Goal: Transaction & Acquisition: Download file/media

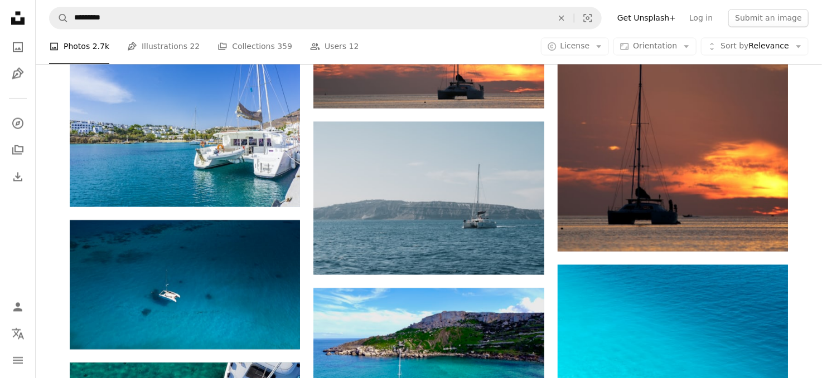
scroll to position [1003, 0]
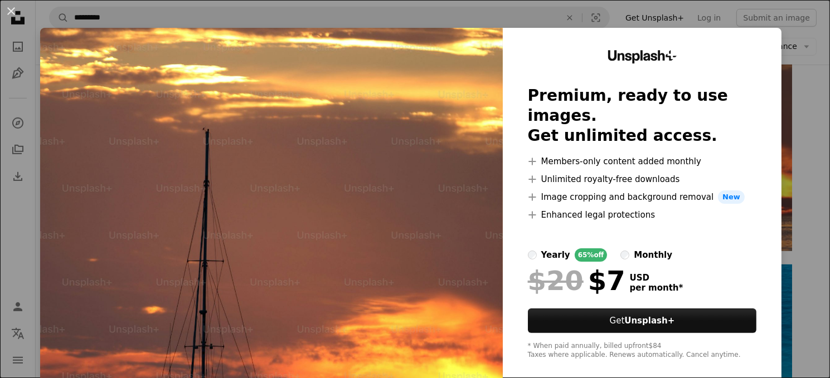
click at [407, 191] on img at bounding box center [271, 205] width 463 height 355
click at [9, 11] on button "An X shape" at bounding box center [10, 10] width 13 height 13
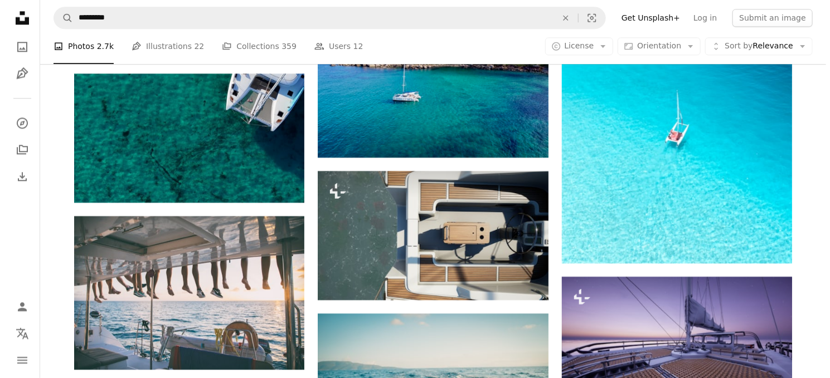
scroll to position [1319, 0]
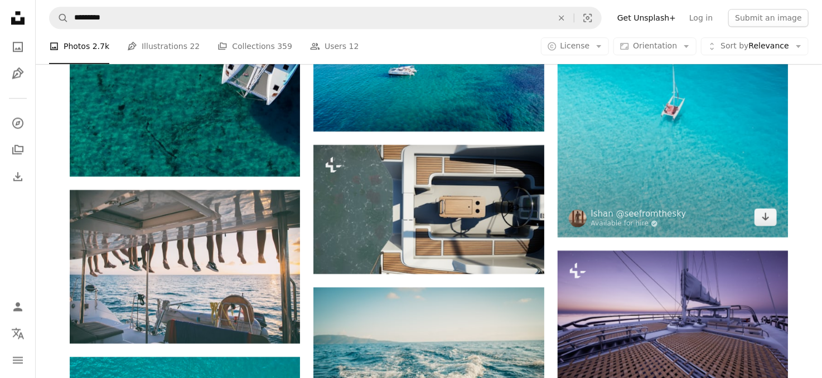
click at [613, 182] on img at bounding box center [672, 93] width 230 height 288
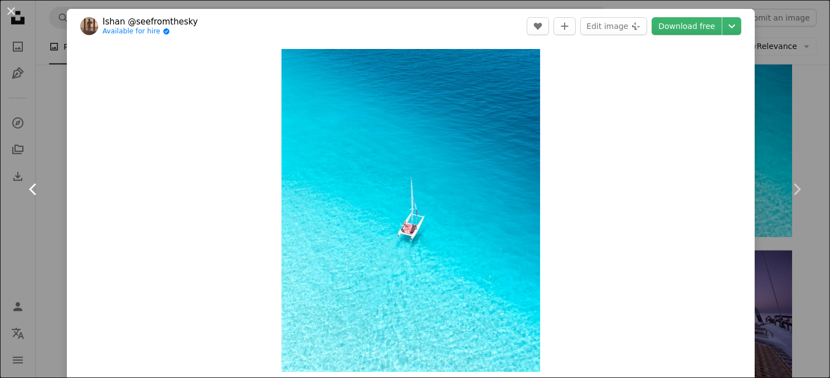
click at [30, 187] on icon "Chevron left" at bounding box center [34, 190] width 18 height 18
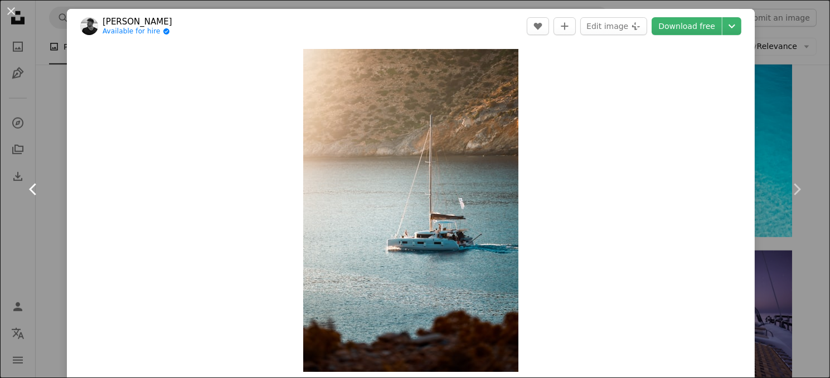
click at [30, 187] on icon "Chevron left" at bounding box center [34, 190] width 18 height 18
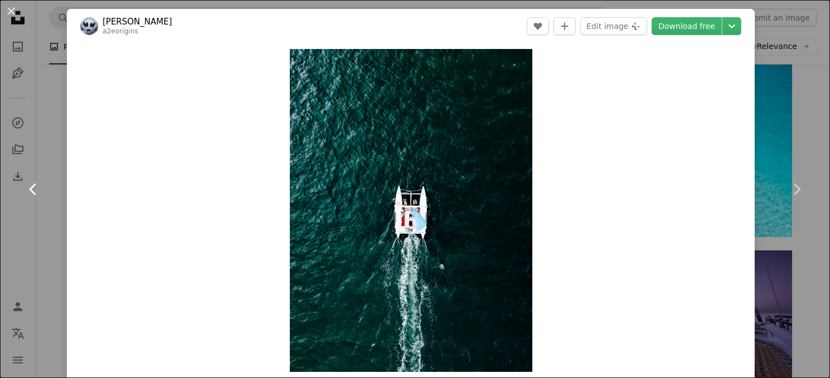
click at [30, 187] on icon "Chevron left" at bounding box center [34, 190] width 18 height 18
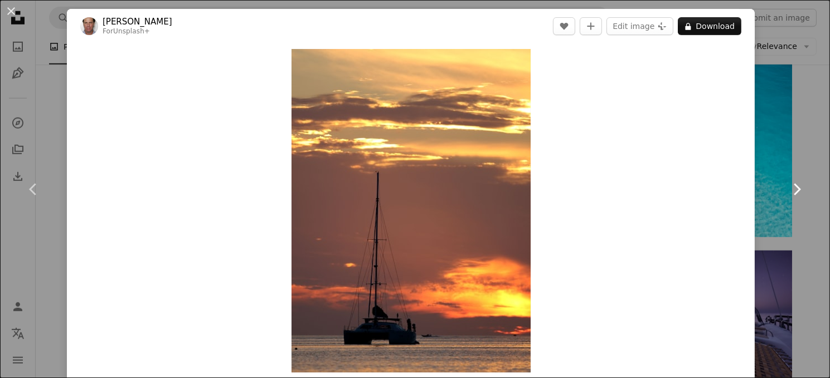
click at [788, 188] on icon "Chevron right" at bounding box center [797, 190] width 18 height 18
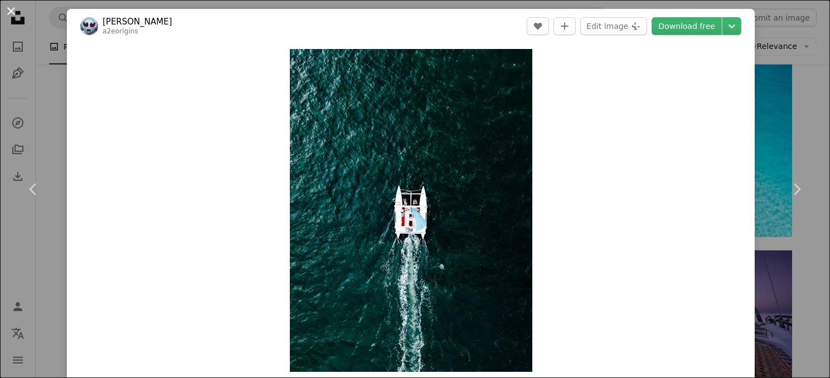
click at [8, 9] on button "An X shape" at bounding box center [10, 10] width 13 height 13
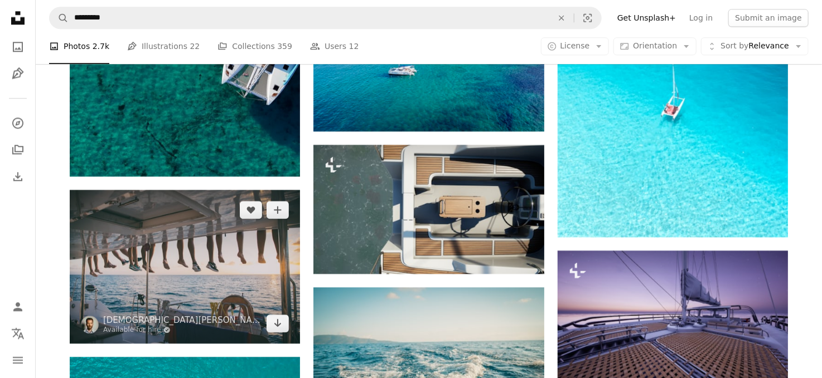
click at [198, 270] on img at bounding box center [185, 266] width 230 height 153
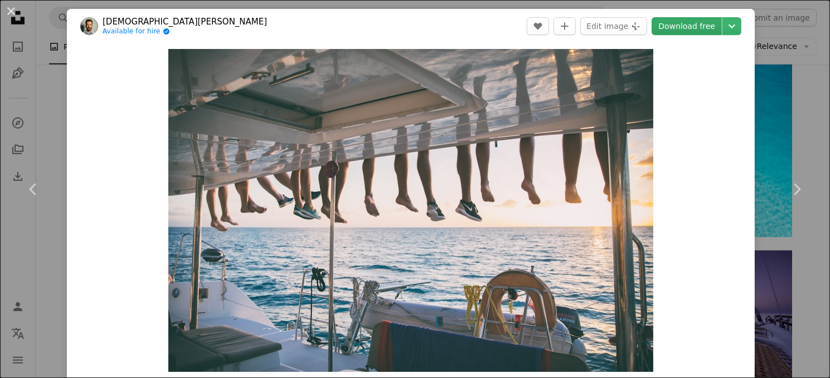
click at [677, 26] on link "Download free" at bounding box center [687, 26] width 70 height 18
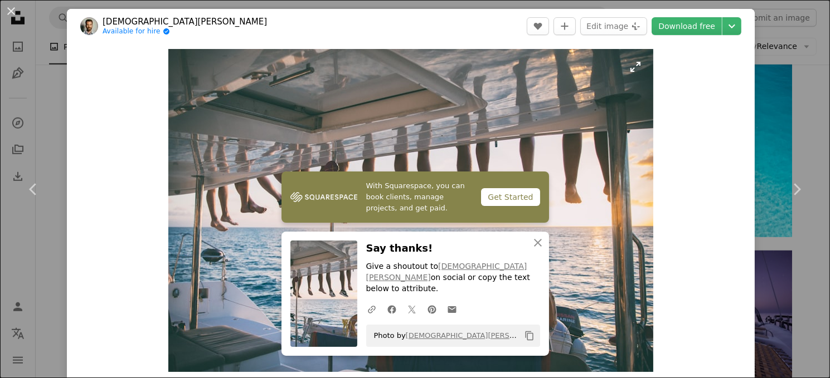
click at [599, 212] on img "Zoom in on this image" at bounding box center [410, 210] width 485 height 323
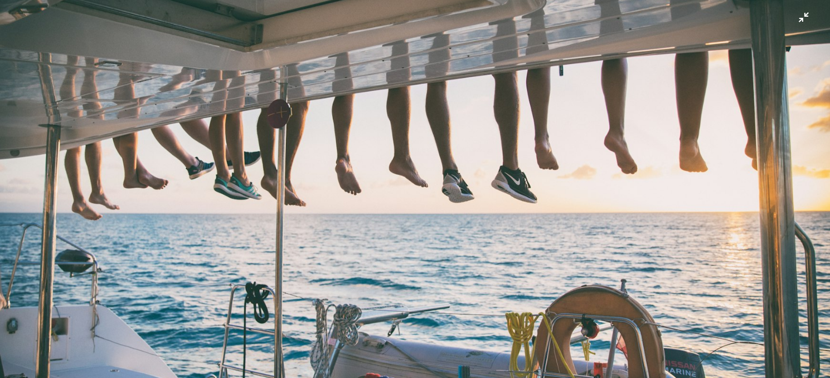
scroll to position [100, 0]
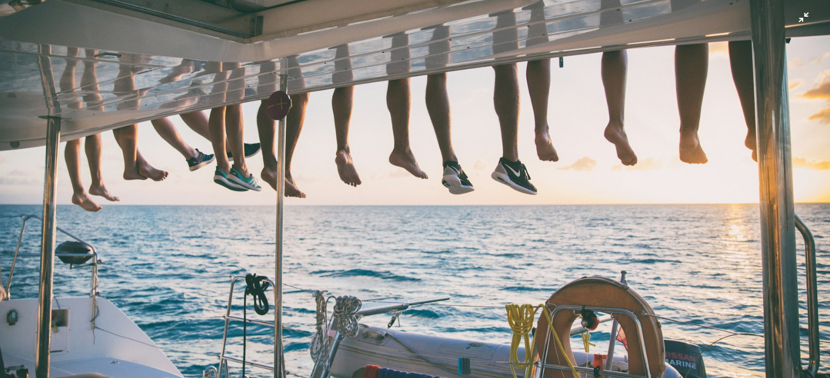
click at [795, 19] on img "Zoom out on this image" at bounding box center [414, 176] width 831 height 554
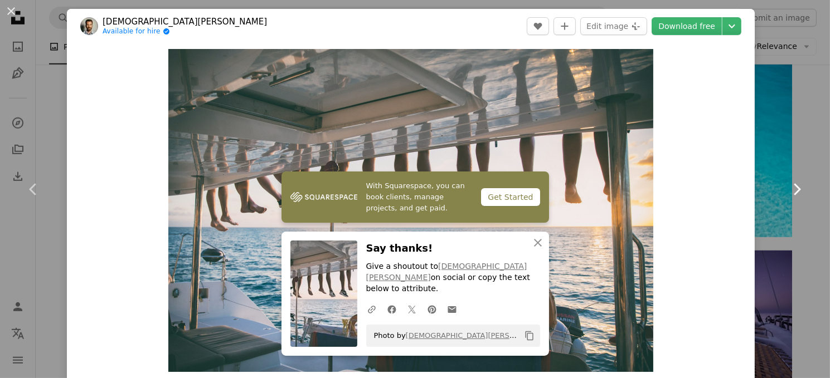
click at [788, 186] on icon "Chevron right" at bounding box center [797, 190] width 18 height 18
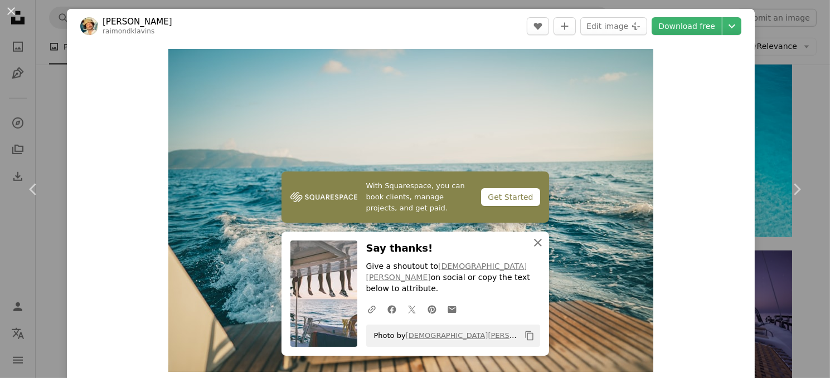
click at [533, 250] on icon "An X shape" at bounding box center [537, 242] width 13 height 13
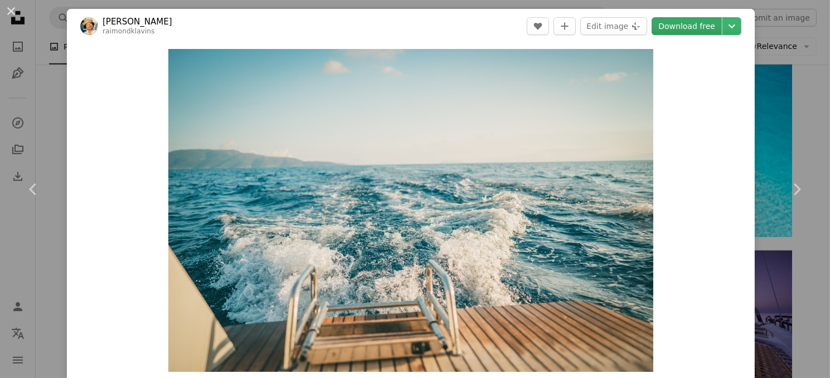
click at [698, 27] on link "Download free" at bounding box center [687, 26] width 70 height 18
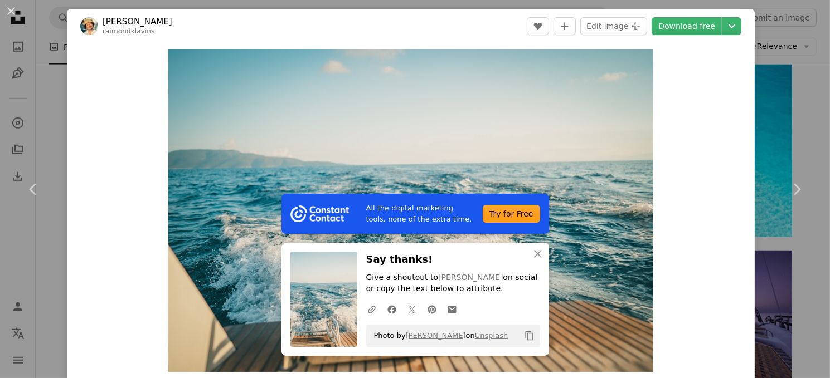
scroll to position [22, 0]
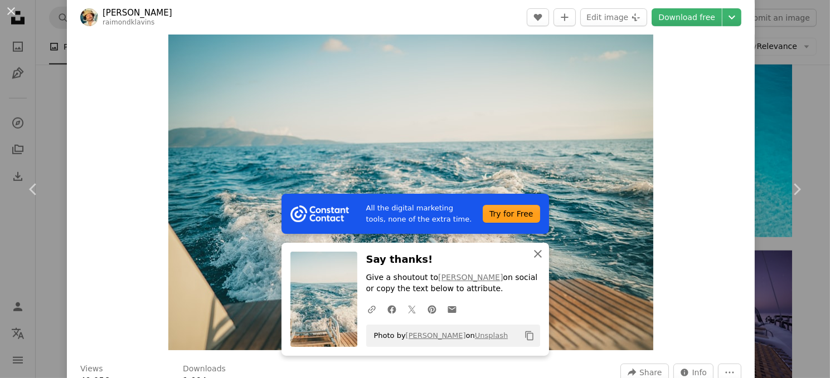
click at [534, 255] on icon "button" at bounding box center [538, 254] width 8 height 8
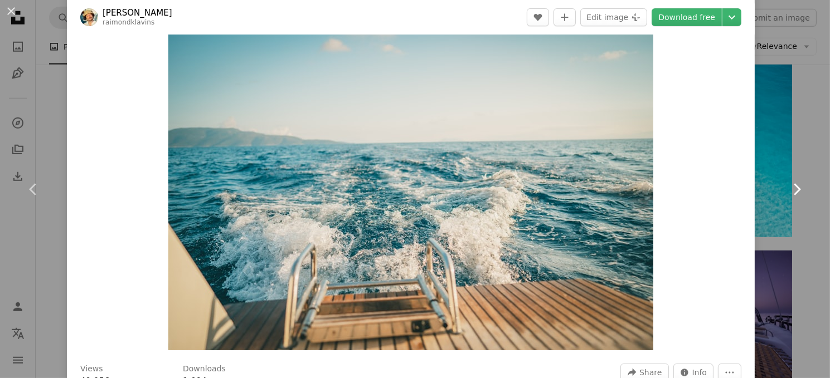
click at [788, 187] on icon "Chevron right" at bounding box center [797, 190] width 18 height 18
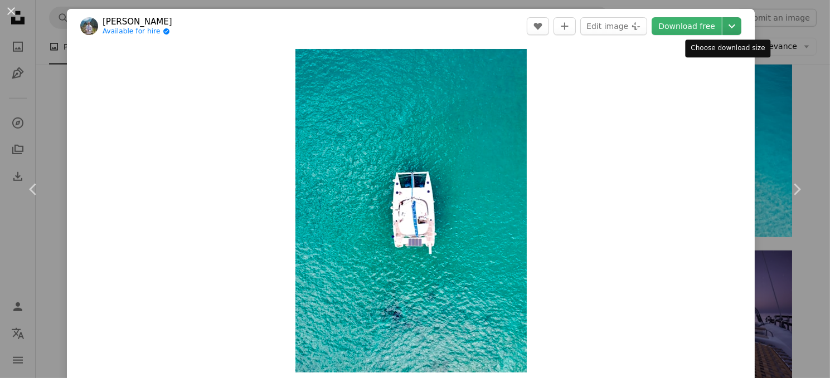
click at [729, 25] on icon "Choose download size" at bounding box center [732, 27] width 7 height 4
click at [685, 25] on dialog "An X shape Chevron left Chevron right [PERSON_NAME] Available for hire A checkm…" at bounding box center [415, 189] width 830 height 378
click at [677, 27] on link "Download free" at bounding box center [687, 26] width 70 height 18
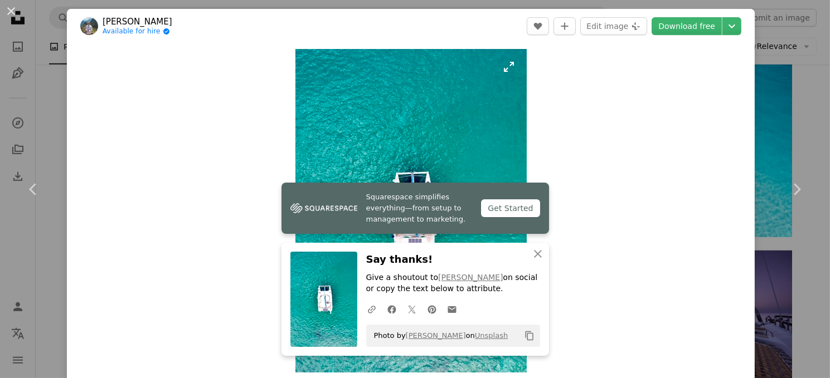
click at [441, 128] on img "Zoom in on this image" at bounding box center [410, 211] width 231 height 324
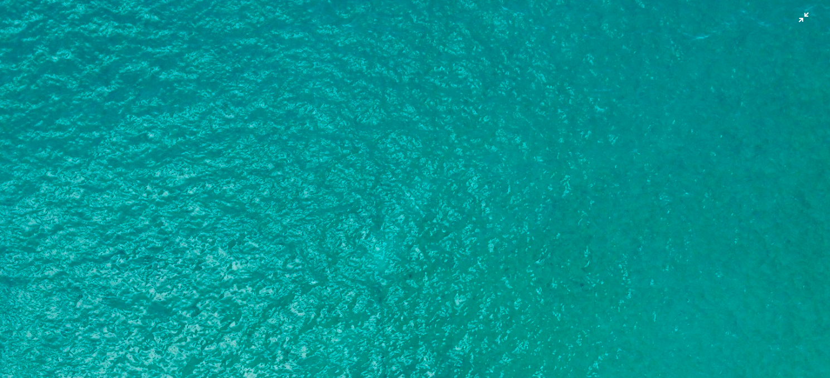
scroll to position [381, 0]
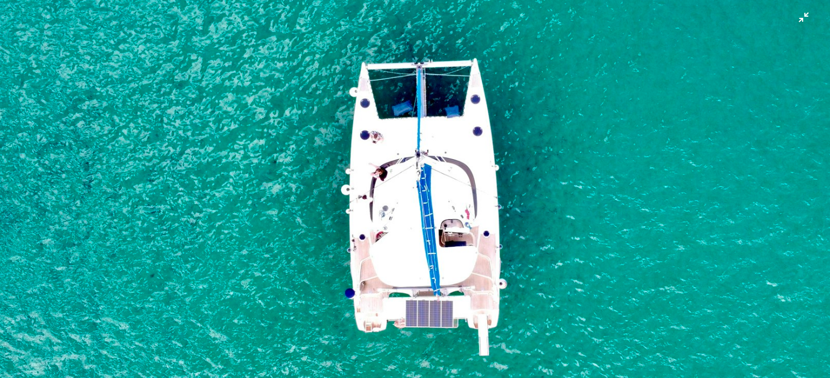
click at [794, 21] on img "Zoom out on this image" at bounding box center [414, 200] width 831 height 1163
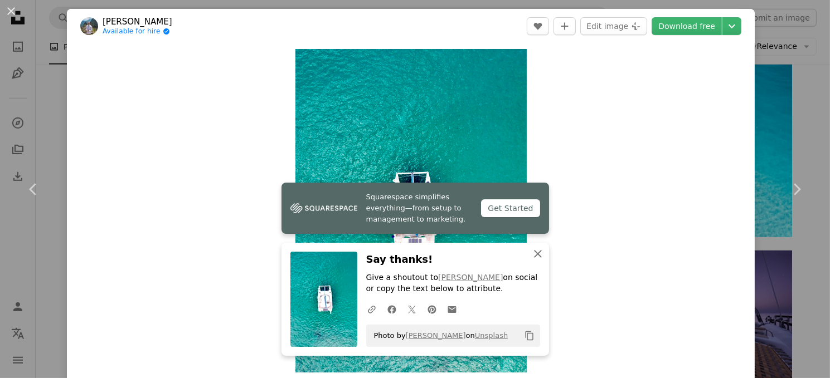
click at [534, 253] on icon "button" at bounding box center [538, 254] width 8 height 8
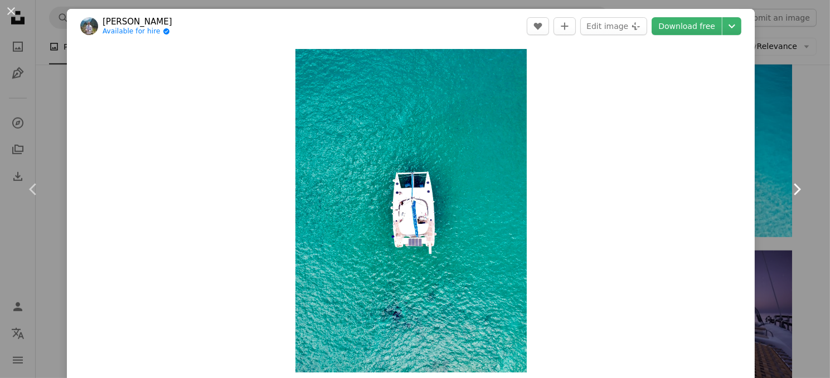
click at [788, 186] on icon "Chevron right" at bounding box center [797, 190] width 18 height 18
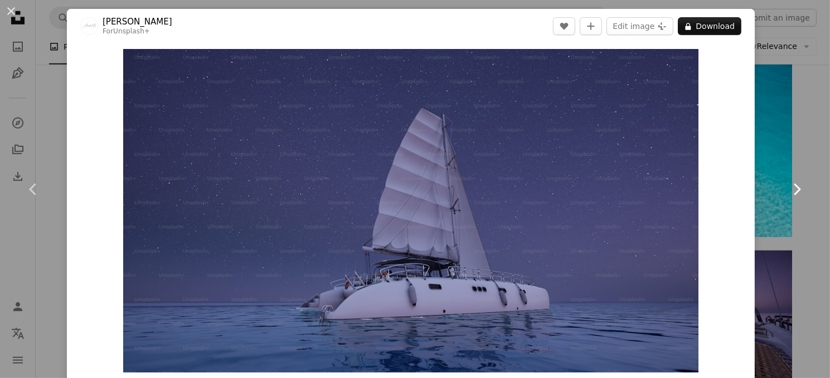
click at [794, 188] on icon at bounding box center [797, 189] width 7 height 12
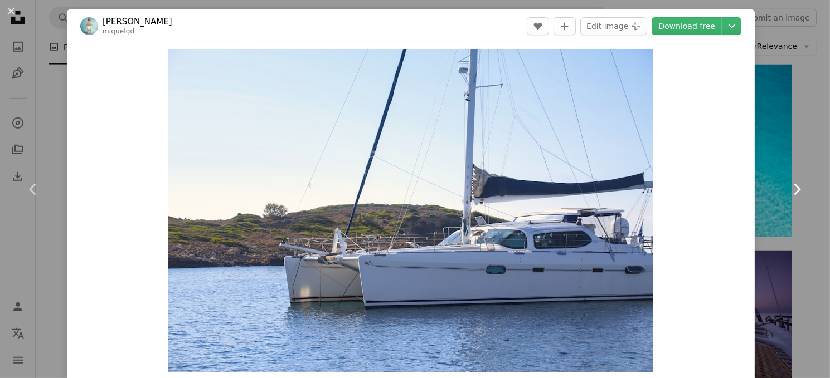
click at [794, 188] on icon at bounding box center [797, 189] width 7 height 12
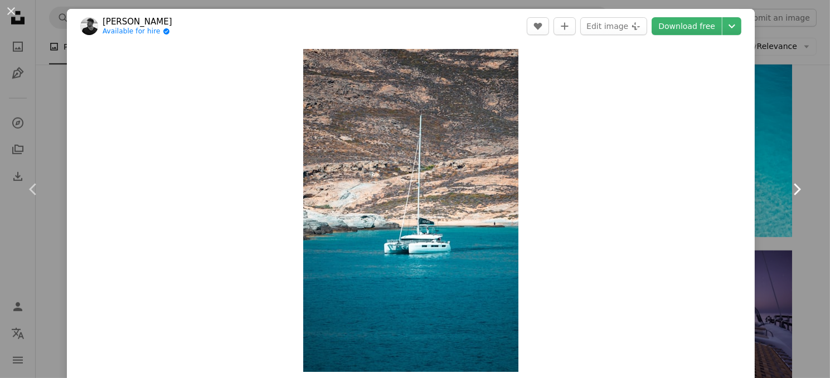
click at [794, 188] on icon at bounding box center [797, 189] width 7 height 12
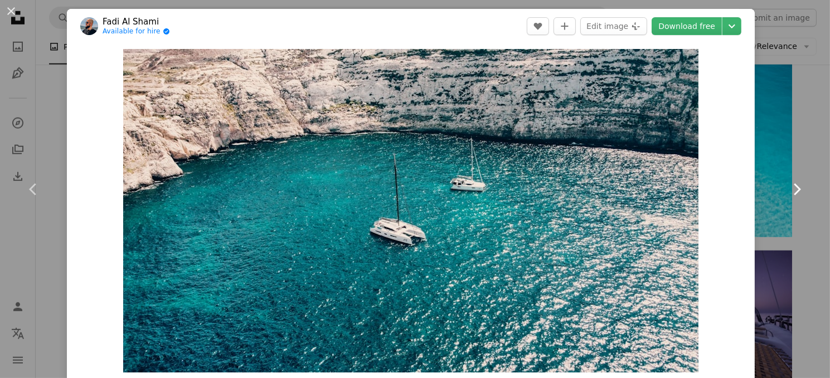
click at [789, 188] on icon "Chevron right" at bounding box center [797, 190] width 18 height 18
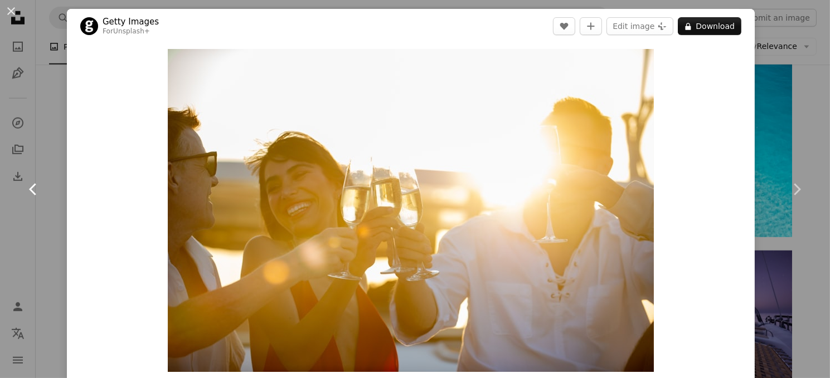
click at [32, 188] on icon "Chevron left" at bounding box center [34, 190] width 18 height 18
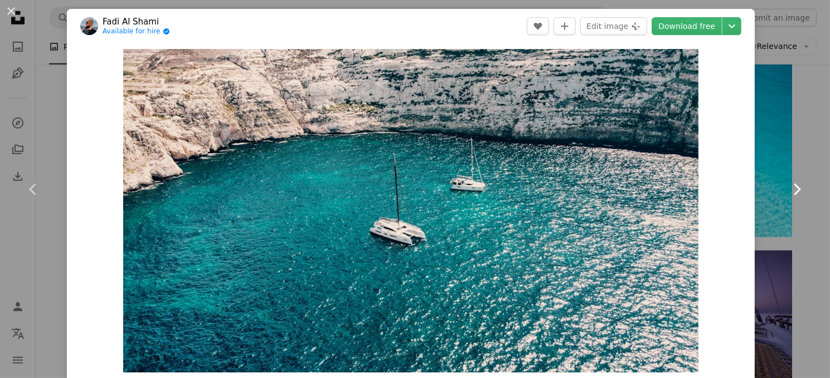
click at [788, 189] on icon "Chevron right" at bounding box center [797, 190] width 18 height 18
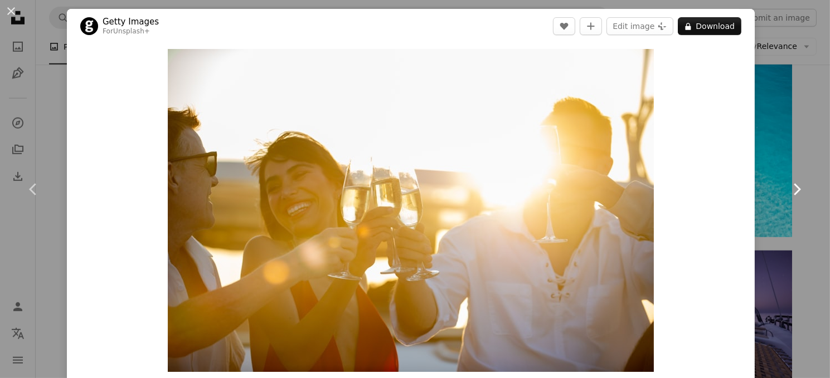
click at [788, 189] on icon "Chevron right" at bounding box center [797, 190] width 18 height 18
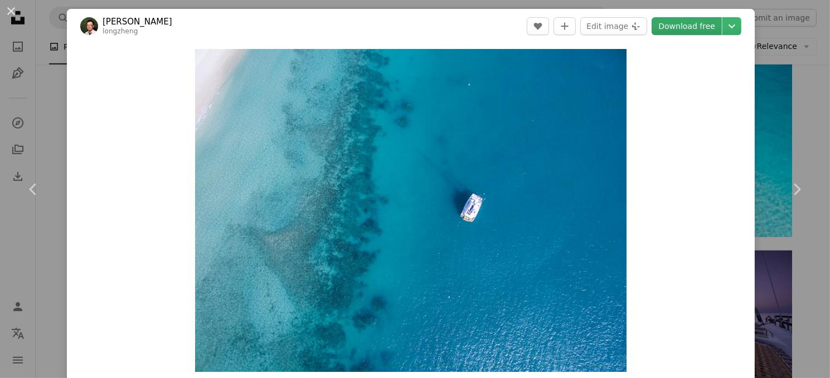
click at [671, 22] on link "Download free" at bounding box center [687, 26] width 70 height 18
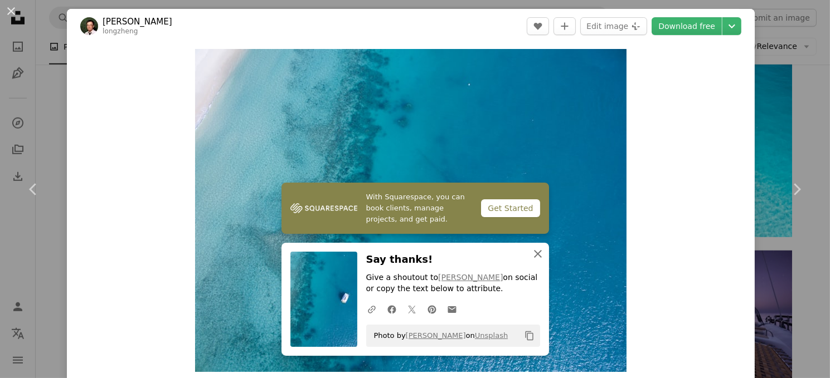
click at [537, 254] on icon "An X shape" at bounding box center [537, 253] width 13 height 13
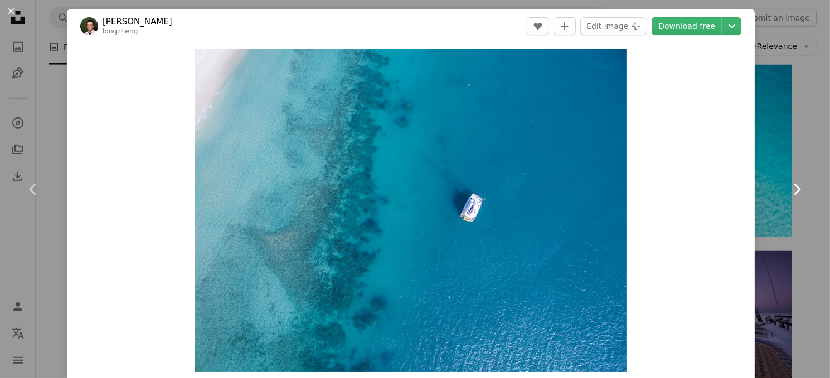
click at [794, 187] on icon at bounding box center [797, 189] width 7 height 12
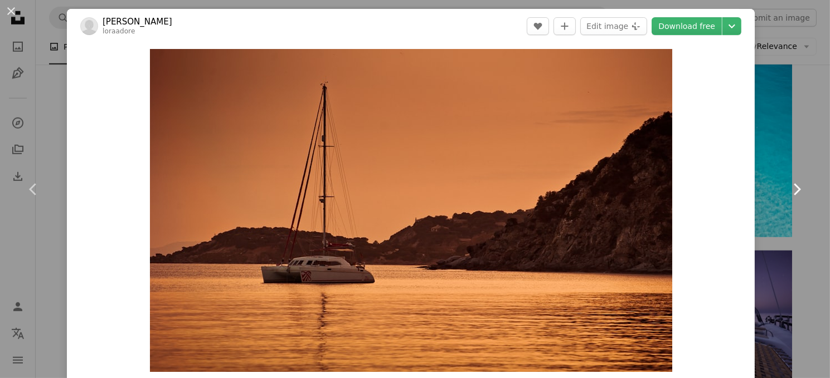
click at [794, 188] on icon at bounding box center [797, 189] width 7 height 12
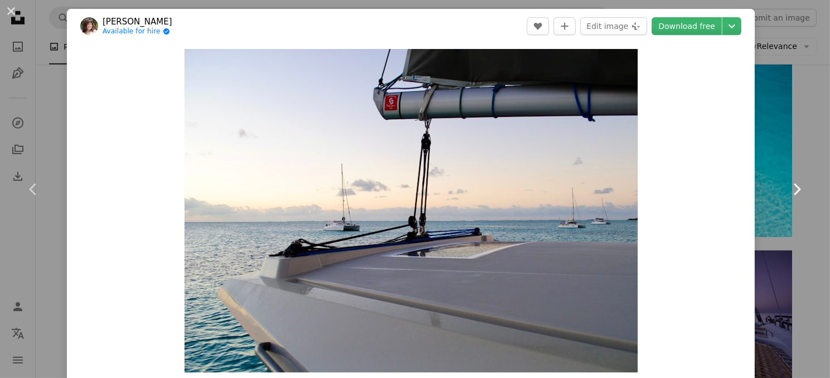
click at [794, 188] on icon at bounding box center [797, 189] width 7 height 12
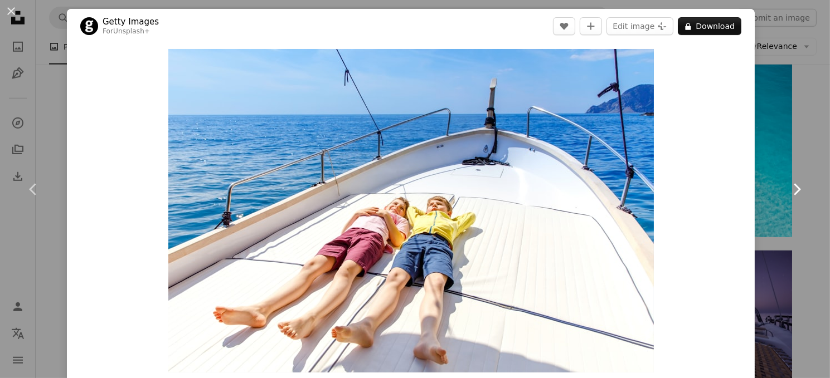
click at [794, 188] on icon at bounding box center [797, 189] width 7 height 12
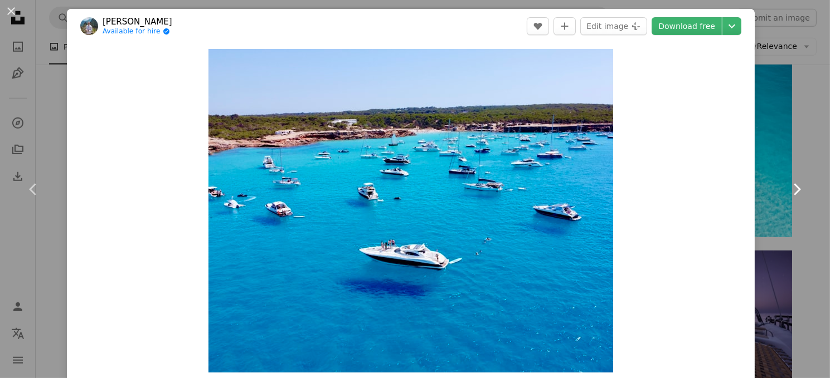
click at [789, 190] on icon "Chevron right" at bounding box center [797, 190] width 18 height 18
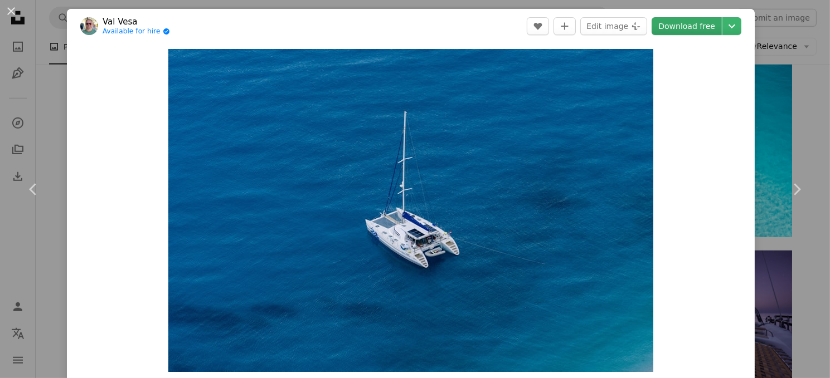
click at [695, 30] on link "Download free" at bounding box center [687, 26] width 70 height 18
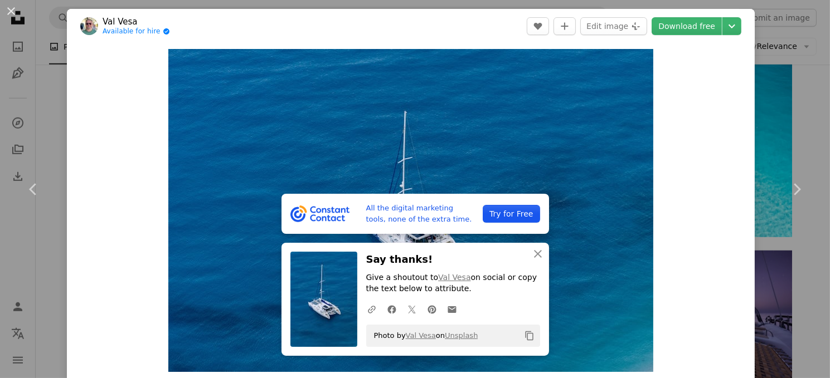
click at [740, 171] on div "Zoom in" at bounding box center [411, 210] width 688 height 334
click at [788, 190] on icon "Chevron right" at bounding box center [797, 190] width 18 height 18
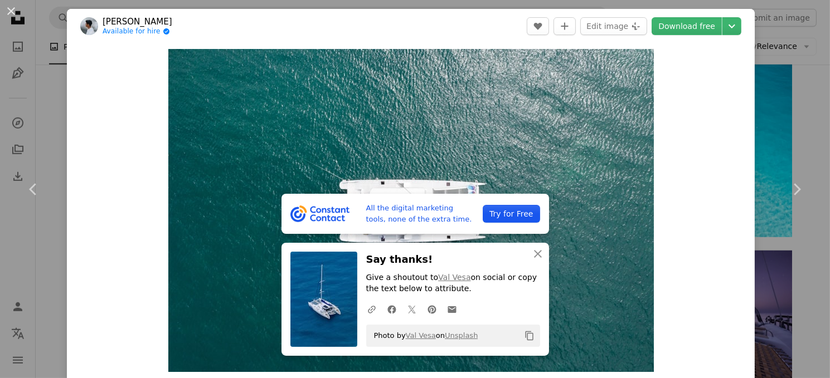
click at [688, 159] on div "Zoom in" at bounding box center [411, 210] width 688 height 334
click at [533, 255] on icon "An X shape" at bounding box center [537, 253] width 13 height 13
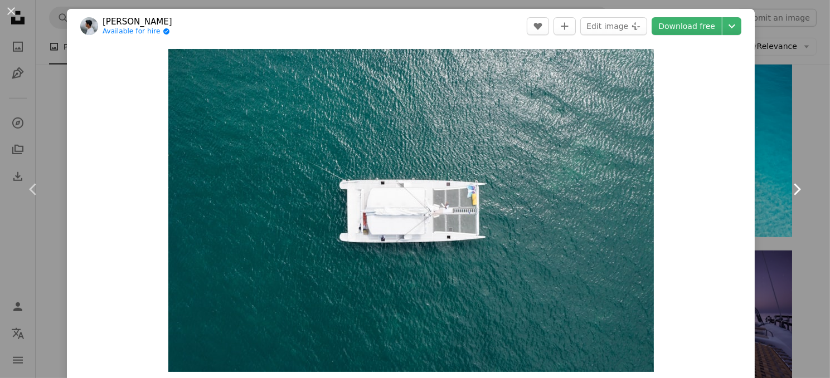
click at [790, 192] on icon "Chevron right" at bounding box center [797, 190] width 18 height 18
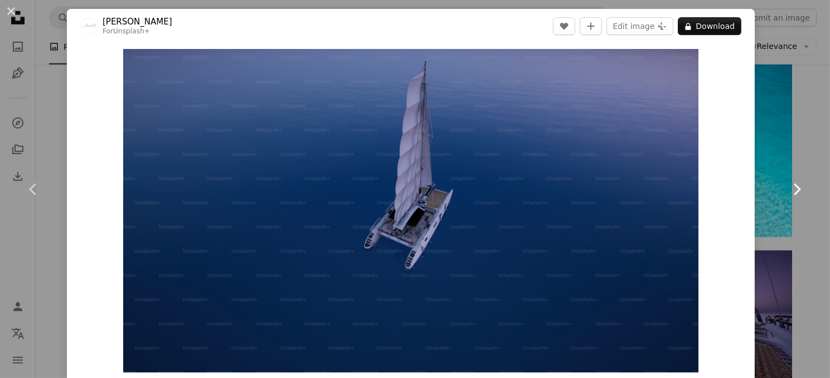
click at [788, 189] on icon "Chevron right" at bounding box center [797, 190] width 18 height 18
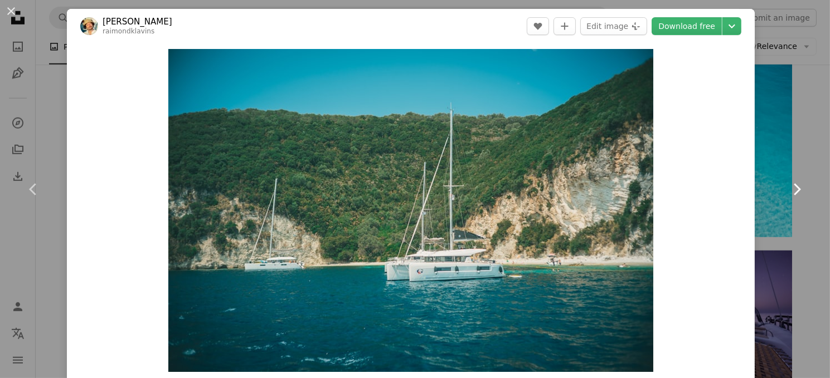
click at [788, 190] on icon "Chevron right" at bounding box center [797, 190] width 18 height 18
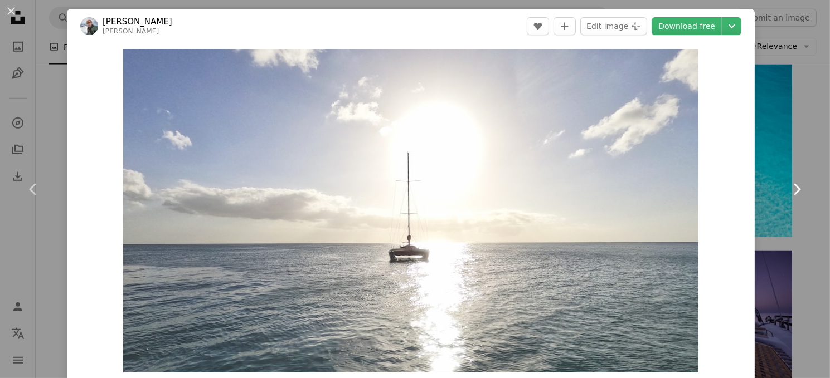
click at [788, 190] on icon "Chevron right" at bounding box center [797, 190] width 18 height 18
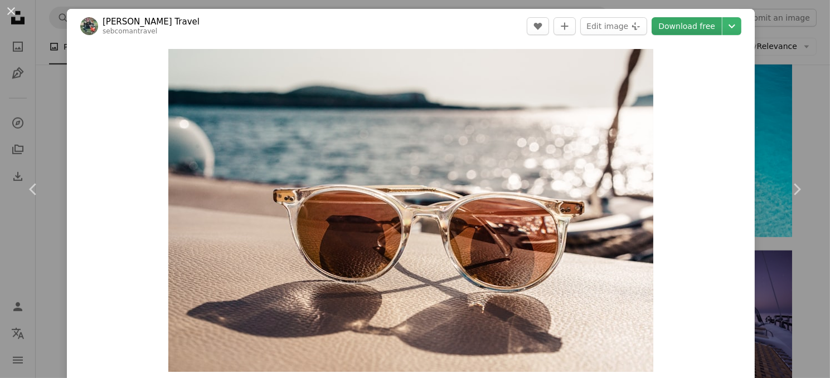
click at [691, 27] on link "Download free" at bounding box center [687, 26] width 70 height 18
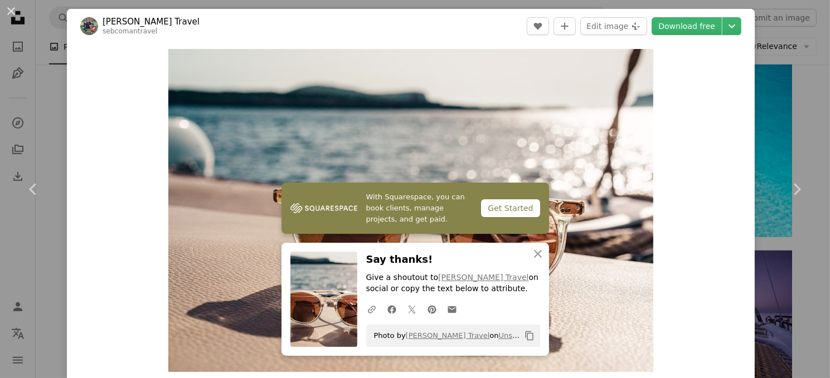
click at [690, 177] on div "Zoom in" at bounding box center [411, 210] width 688 height 334
click at [531, 254] on icon "An X shape" at bounding box center [537, 253] width 13 height 13
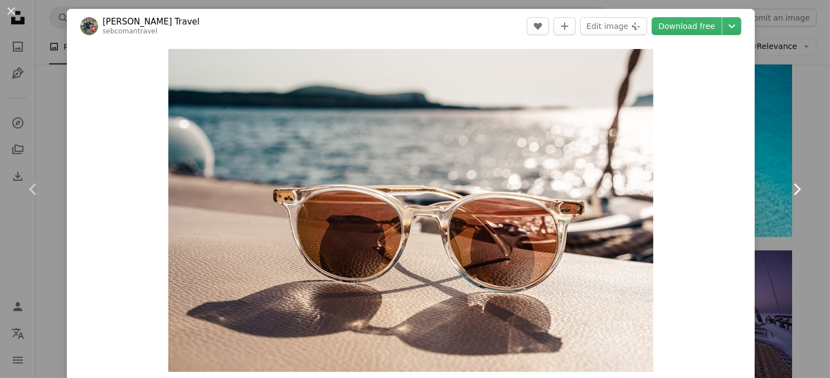
click at [788, 187] on icon "Chevron right" at bounding box center [797, 190] width 18 height 18
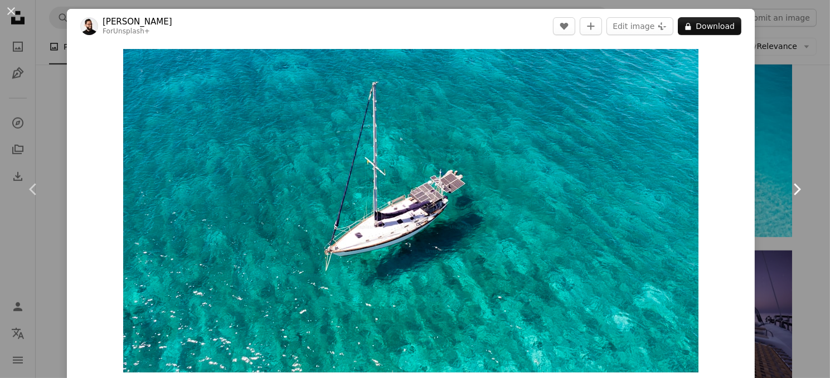
click at [788, 187] on icon "Chevron right" at bounding box center [797, 190] width 18 height 18
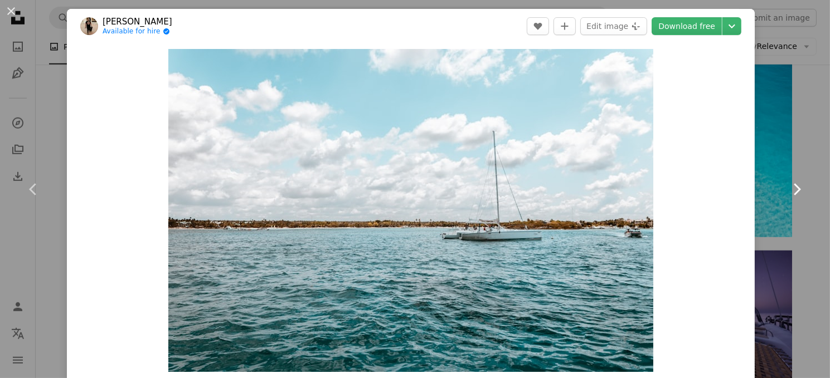
click at [788, 187] on icon "Chevron right" at bounding box center [797, 190] width 18 height 18
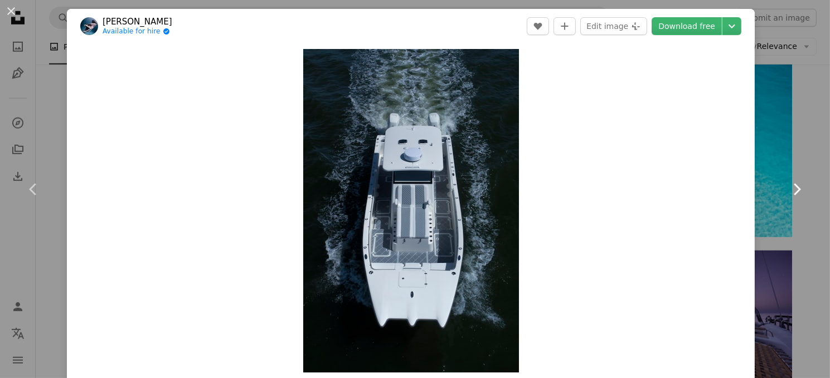
click at [788, 187] on icon "Chevron right" at bounding box center [797, 190] width 18 height 18
